Goal: Information Seeking & Learning: Learn about a topic

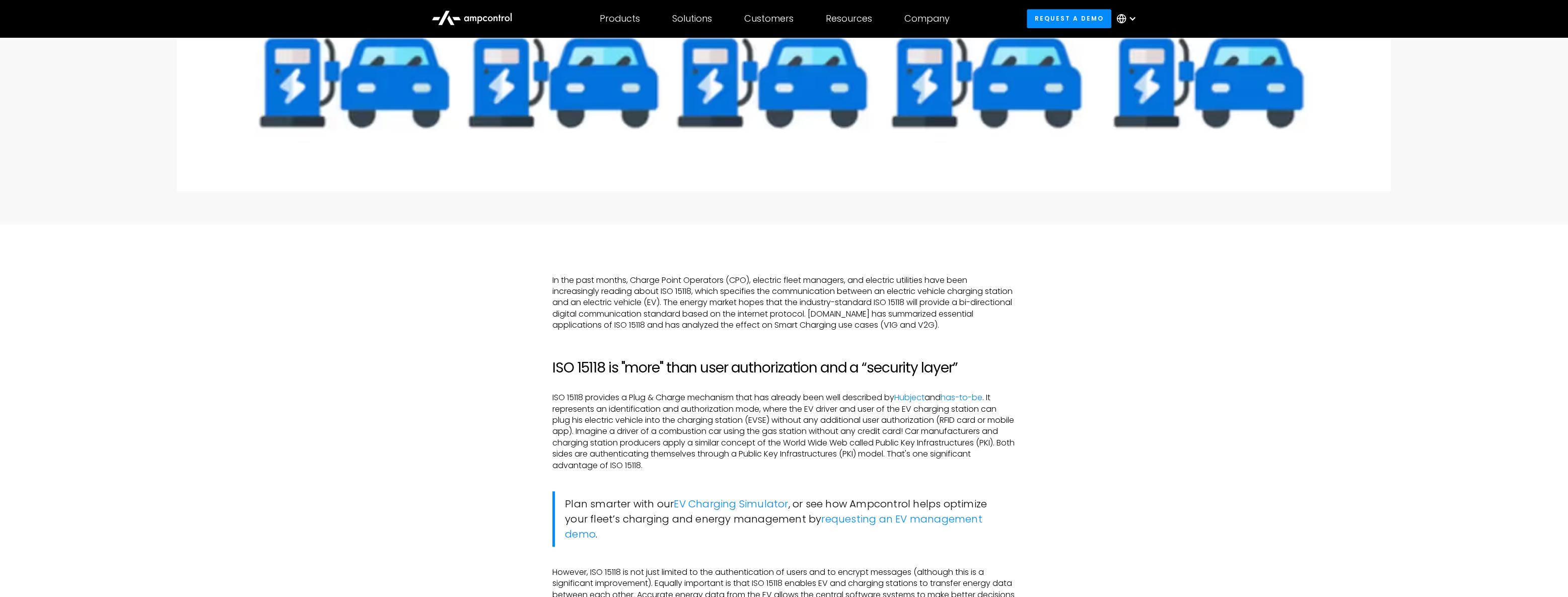
scroll to position [688, 0]
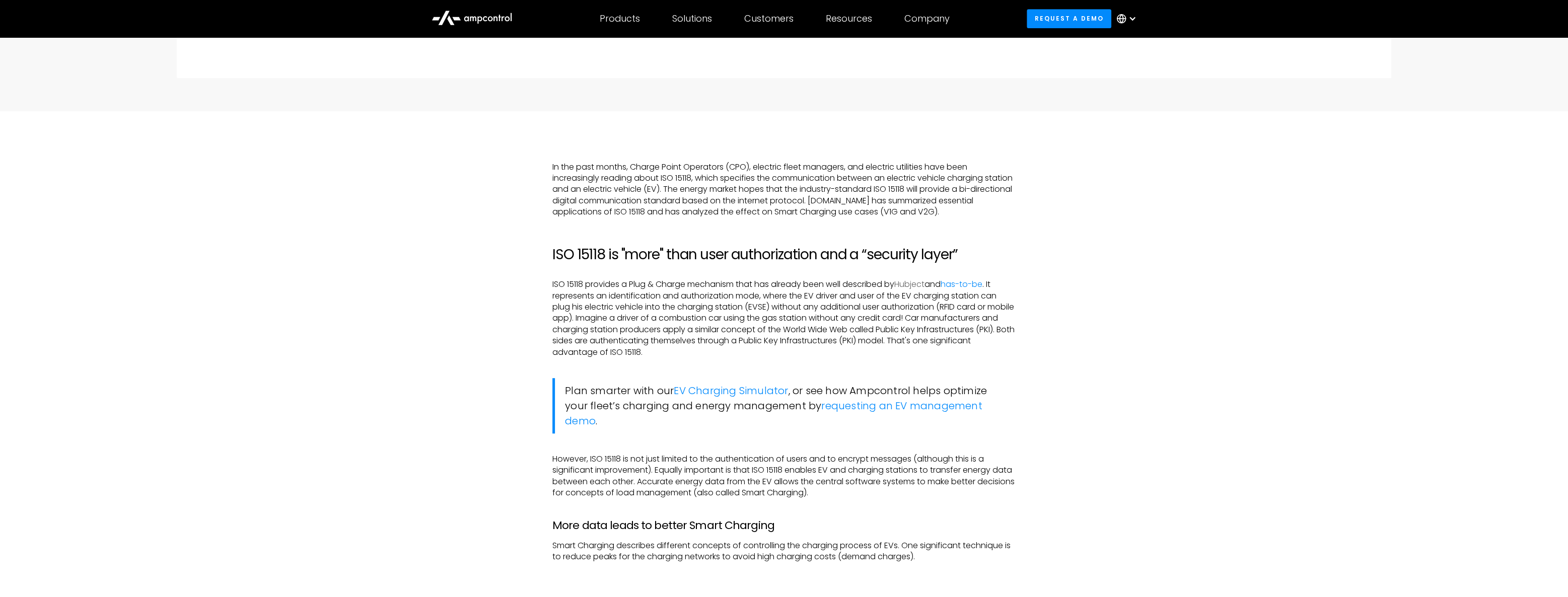
click at [909, 282] on link "Hubject" at bounding box center [909, 284] width 30 height 11
click at [956, 281] on link "has-to-be" at bounding box center [961, 284] width 42 height 11
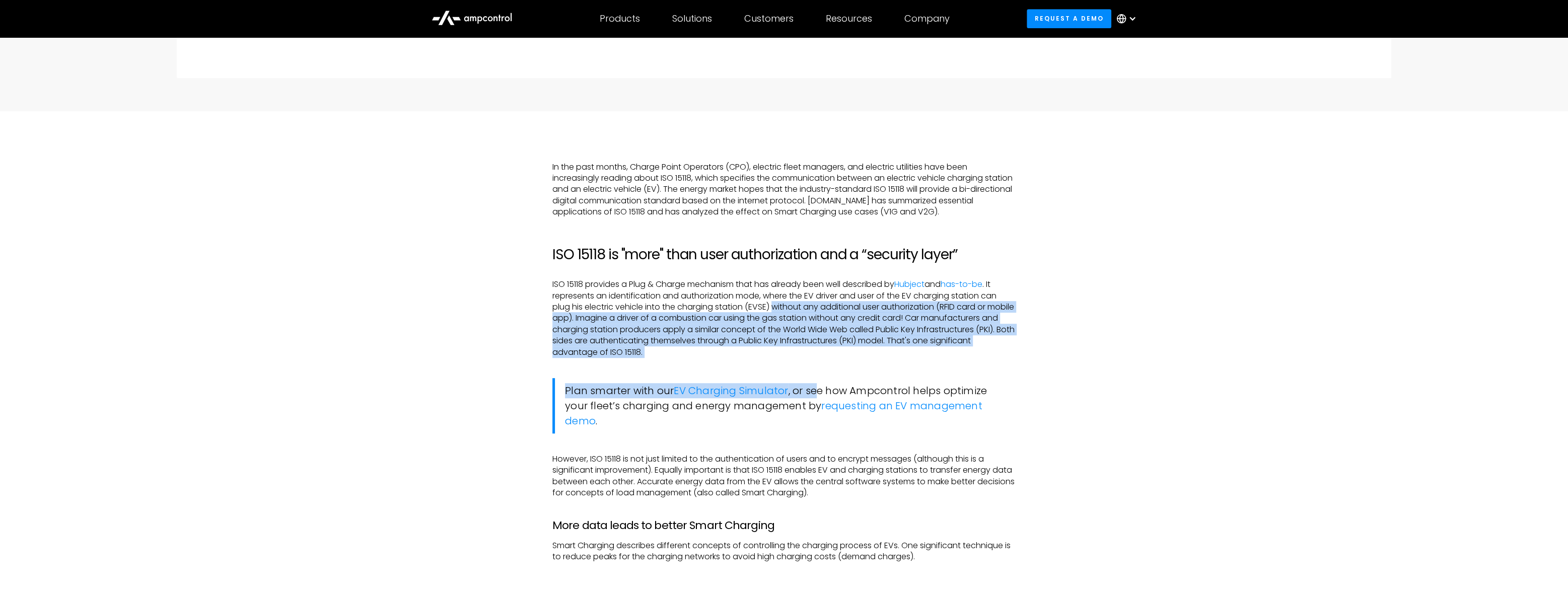
drag, startPoint x: 785, startPoint y: 315, endPoint x: 818, endPoint y: 377, distance: 70.2
click at [821, 356] on p "ISO 15118 provides a Plug & Charge mechanism that has already been well describ…" at bounding box center [784, 318] width 464 height 79
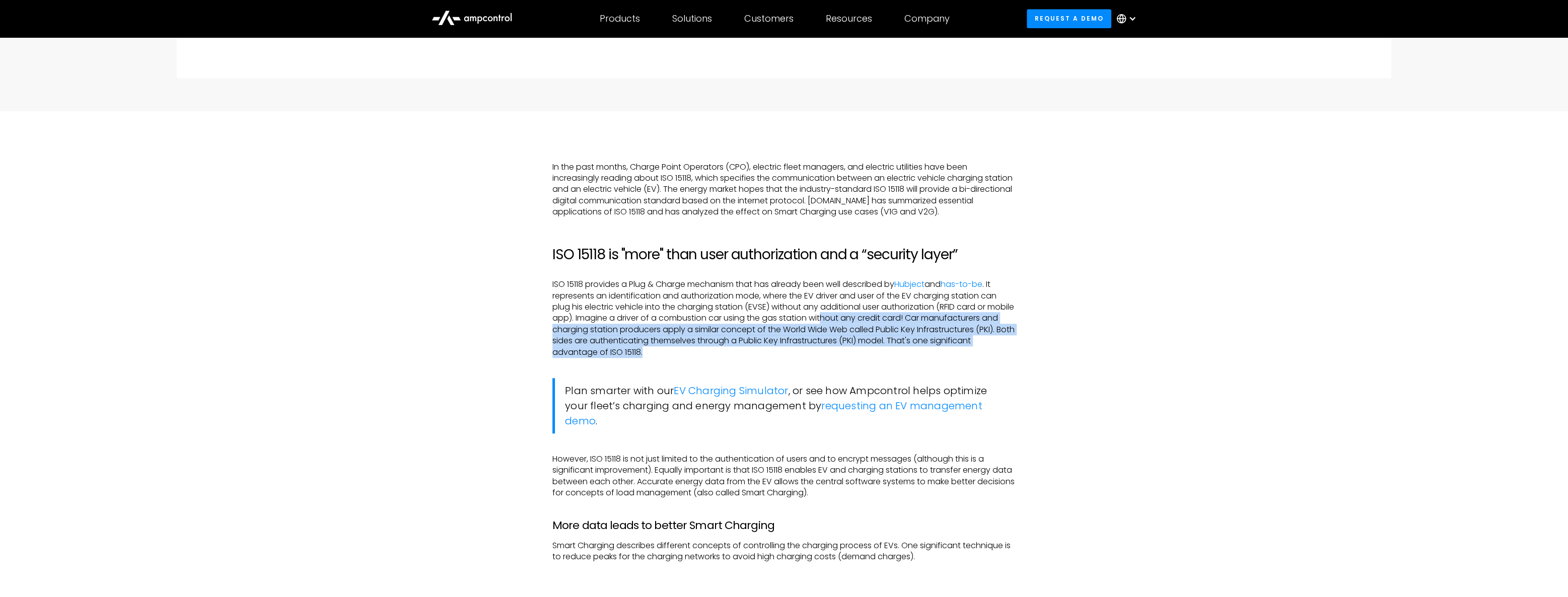
drag, startPoint x: 852, startPoint y: 314, endPoint x: 880, endPoint y: 354, distance: 48.8
click at [880, 354] on p "ISO 15118 provides a Plug & Charge mechanism that has already been well describ…" at bounding box center [784, 318] width 464 height 79
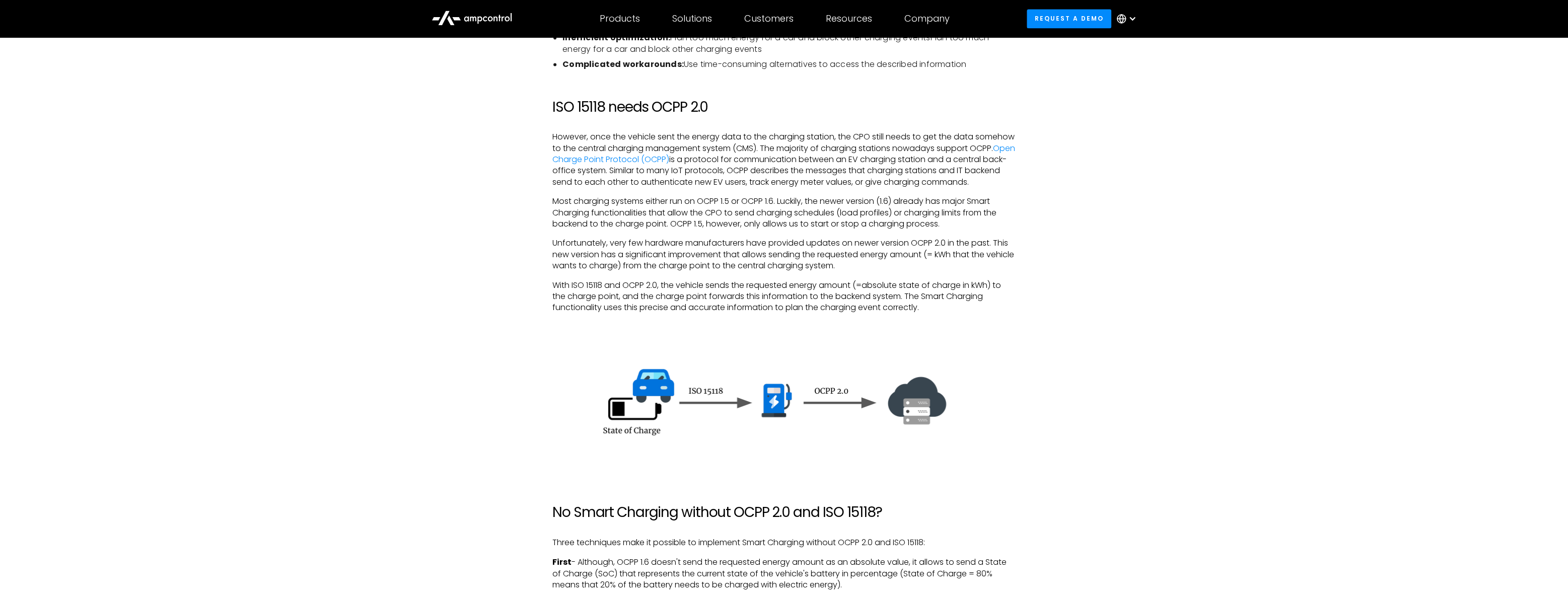
scroll to position [1741, 0]
